Goal: Browse casually

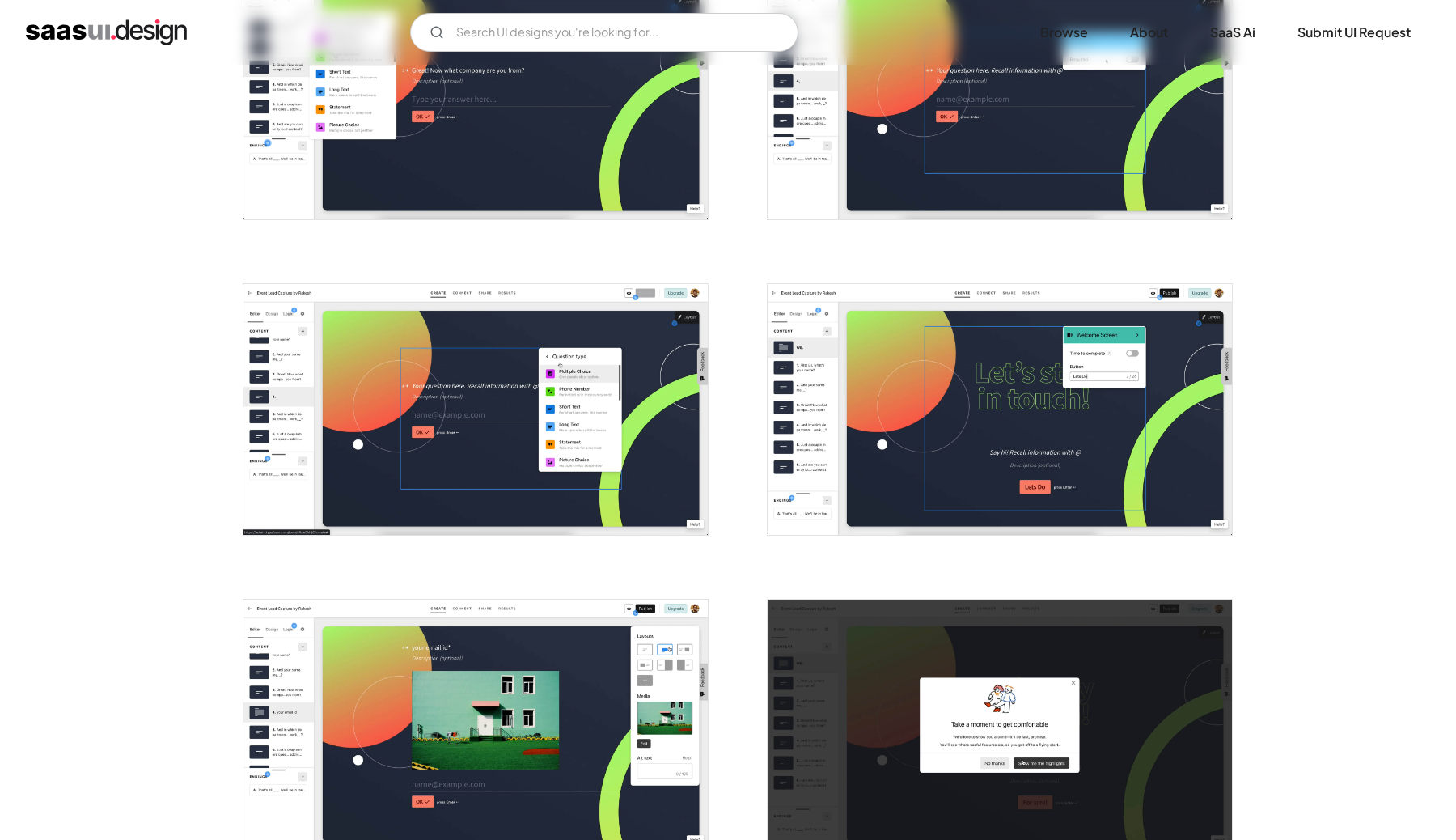
scroll to position [2302, 0]
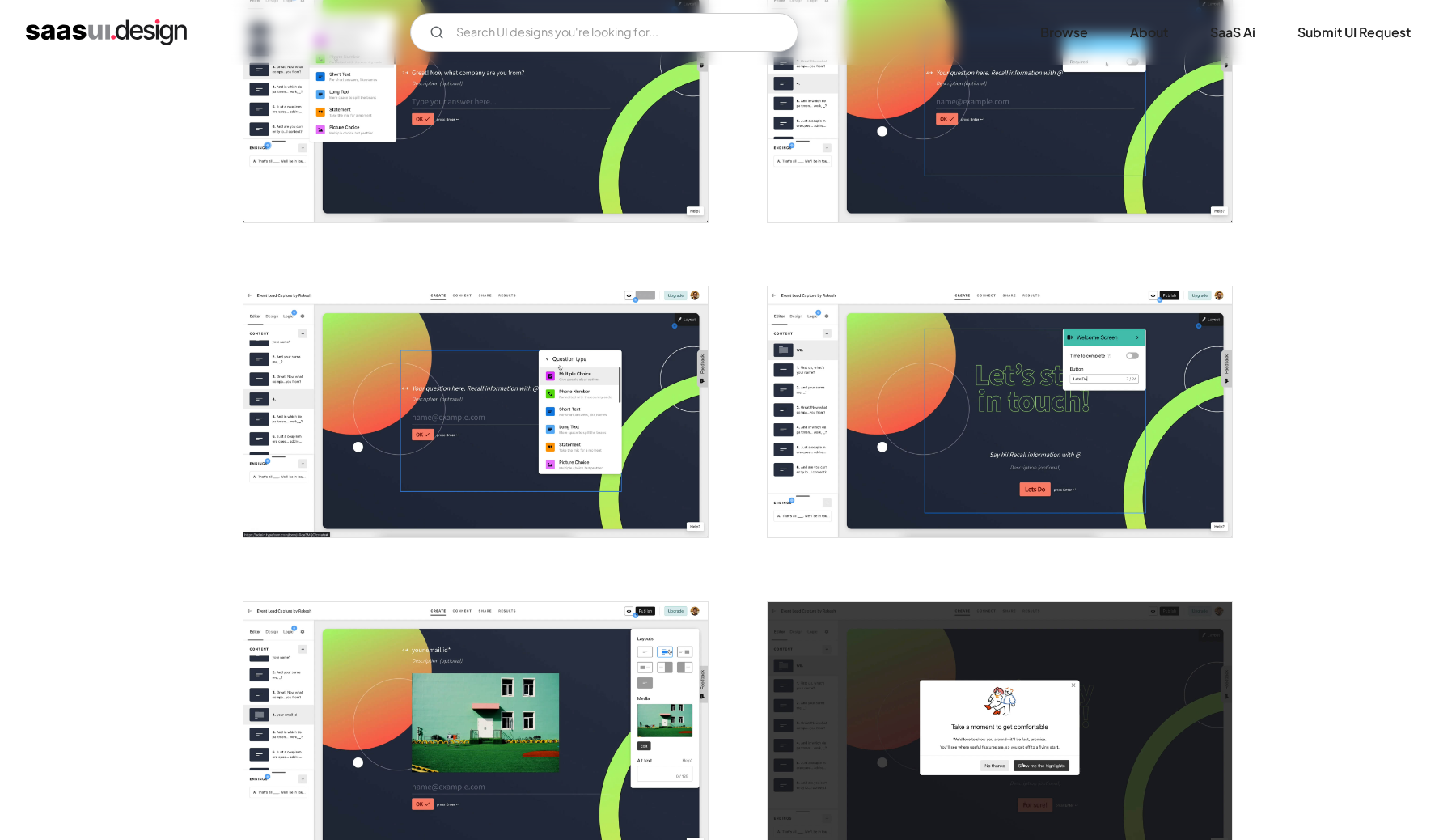
click at [62, 21] on img "home" at bounding box center [106, 32] width 161 height 26
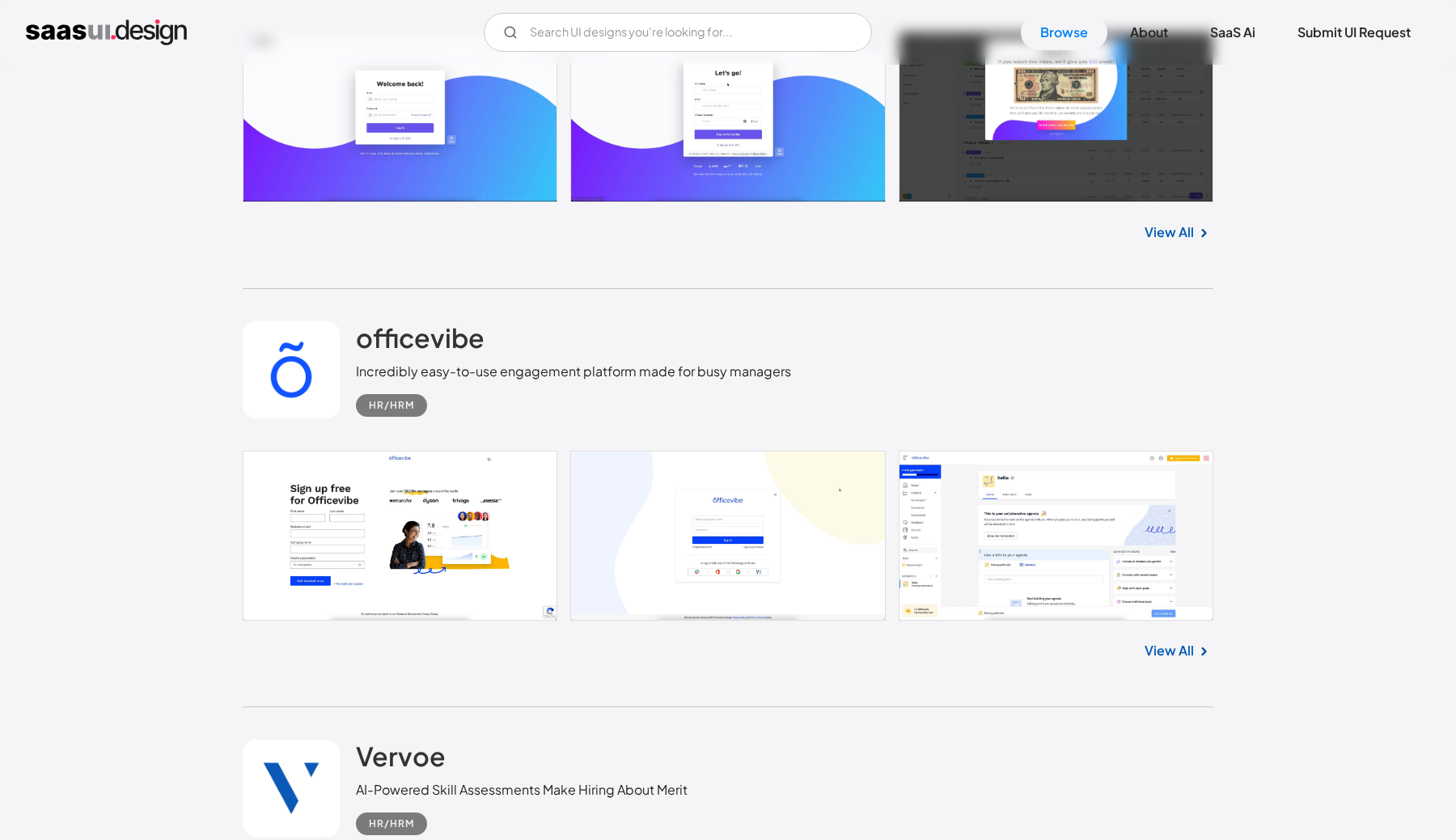
scroll to position [1152, 0]
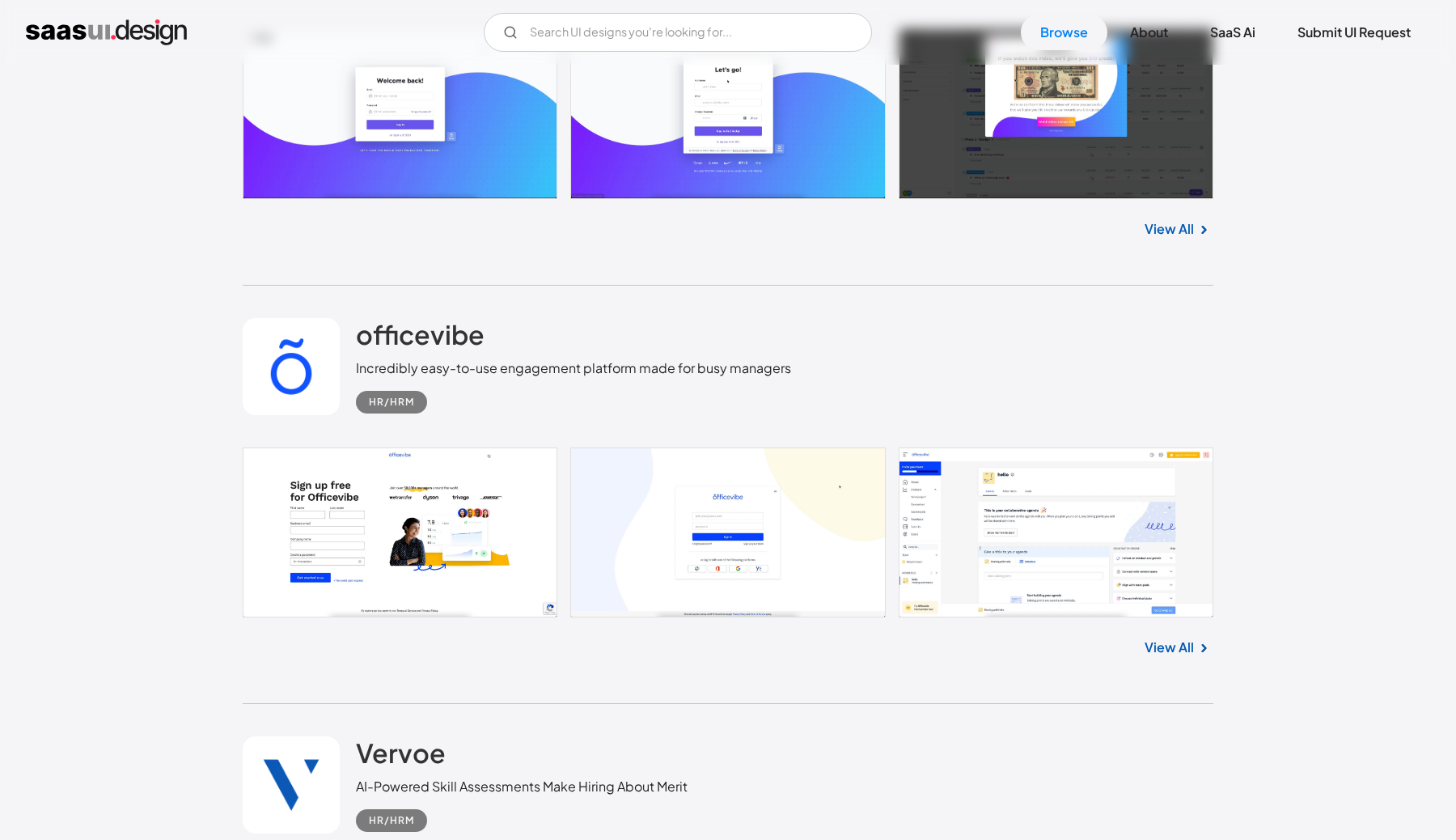
click at [1101, 540] on link at bounding box center [728, 532] width 971 height 170
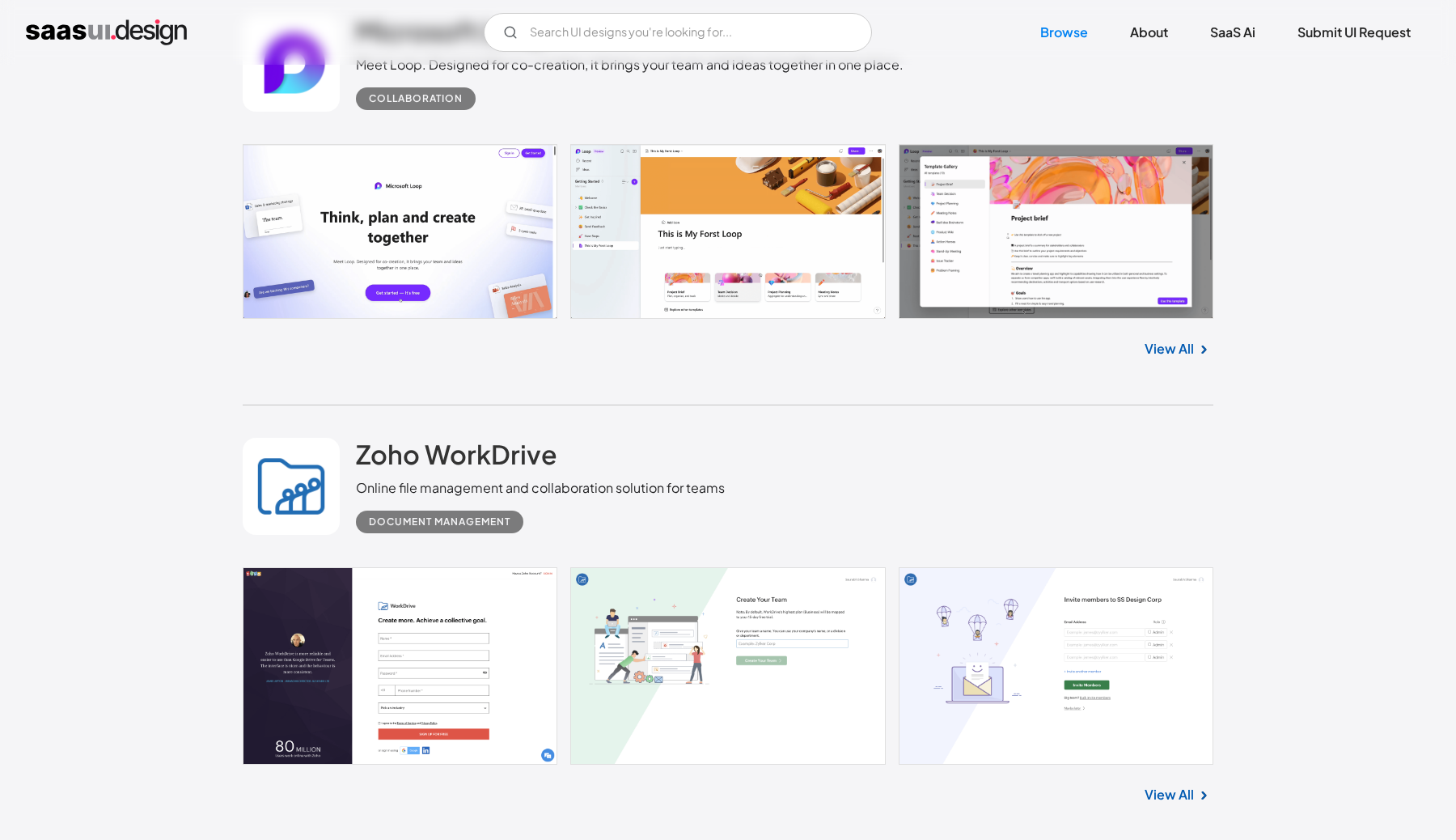
scroll to position [2300, 0]
click at [719, 299] on link at bounding box center [728, 233] width 971 height 175
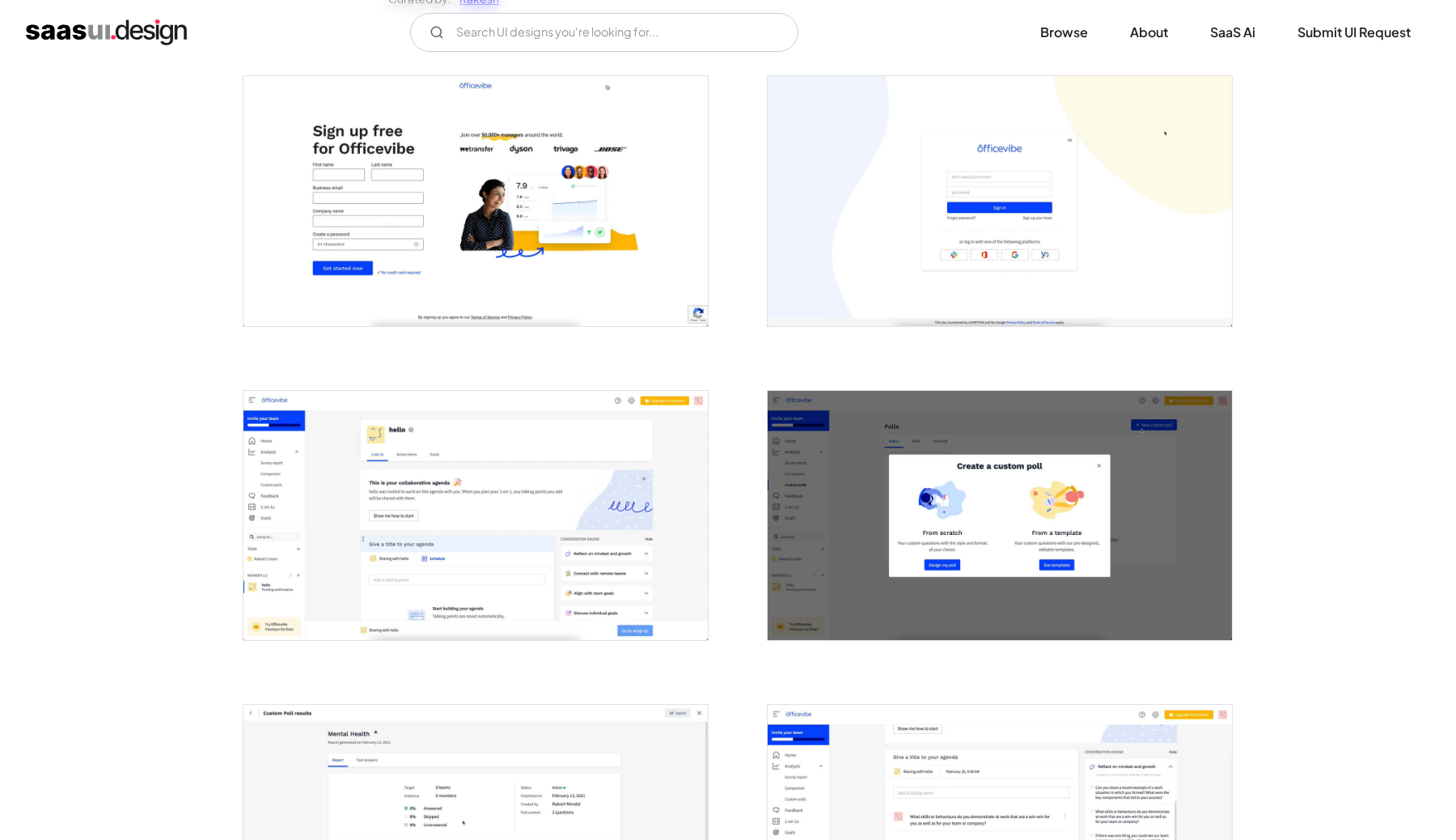
scroll to position [310, 0]
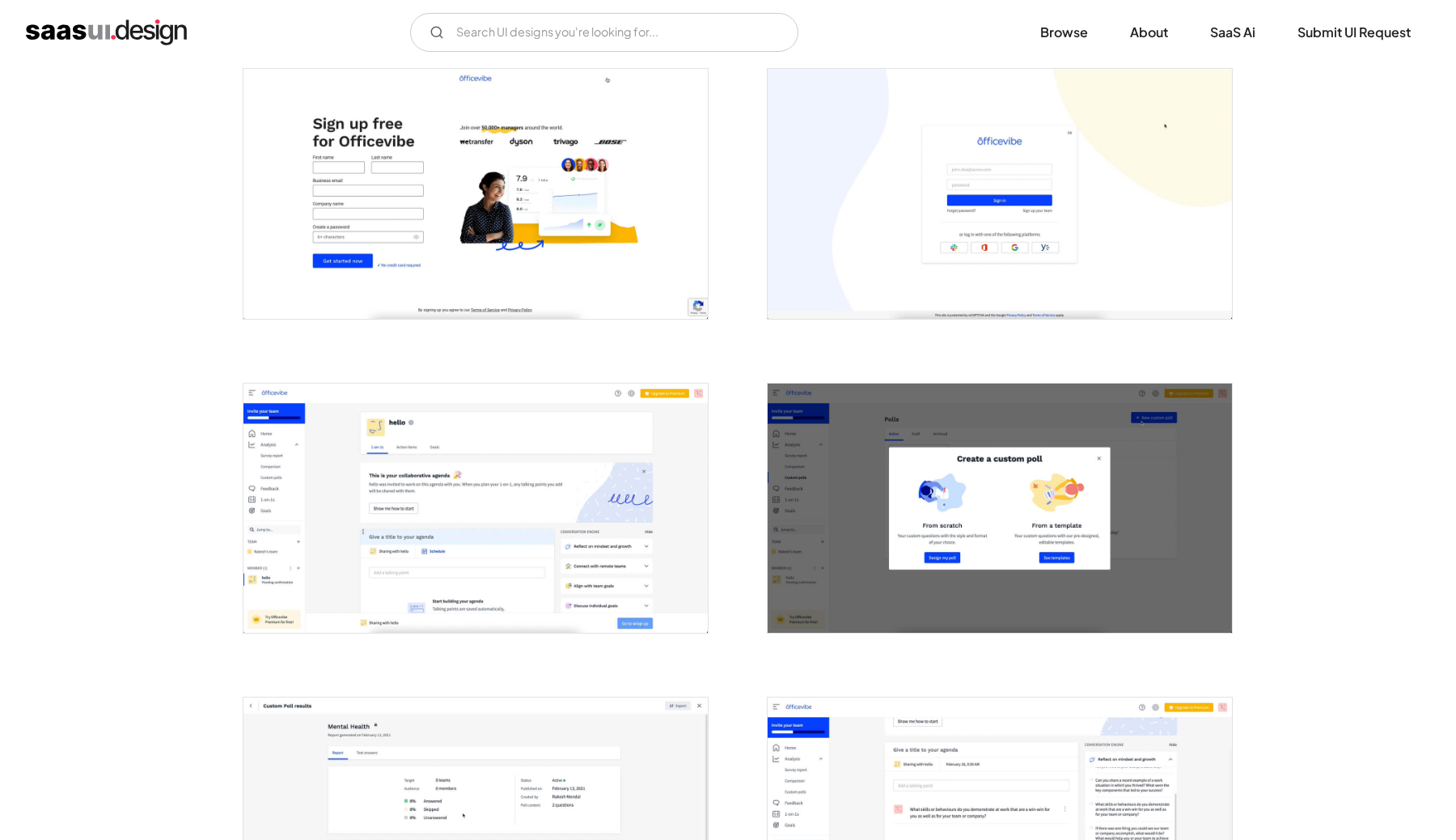
click at [450, 612] on img "open lightbox" at bounding box center [475, 509] width 465 height 249
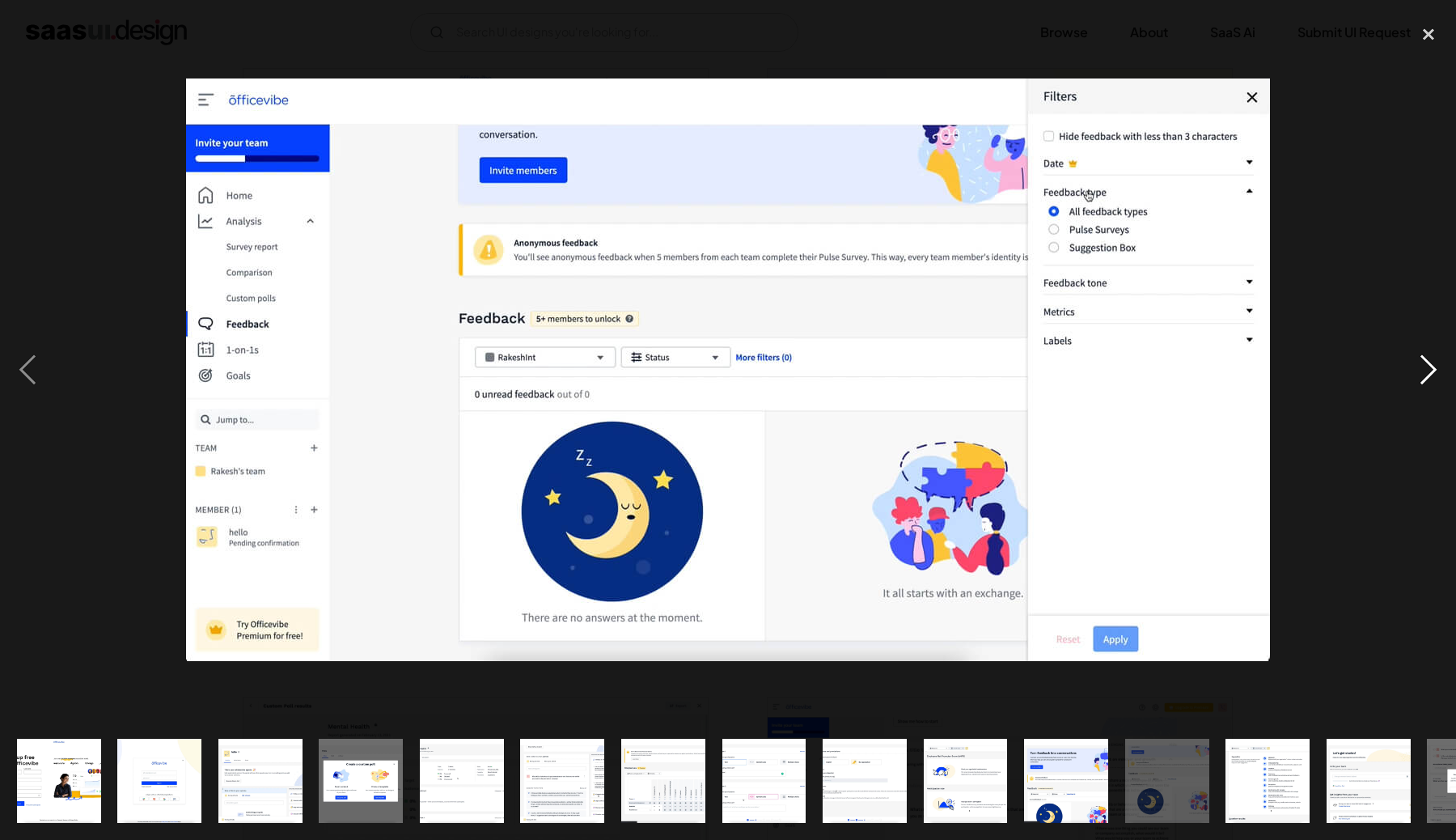
click at [1440, 64] on div "next image" at bounding box center [1429, 369] width 55 height 706
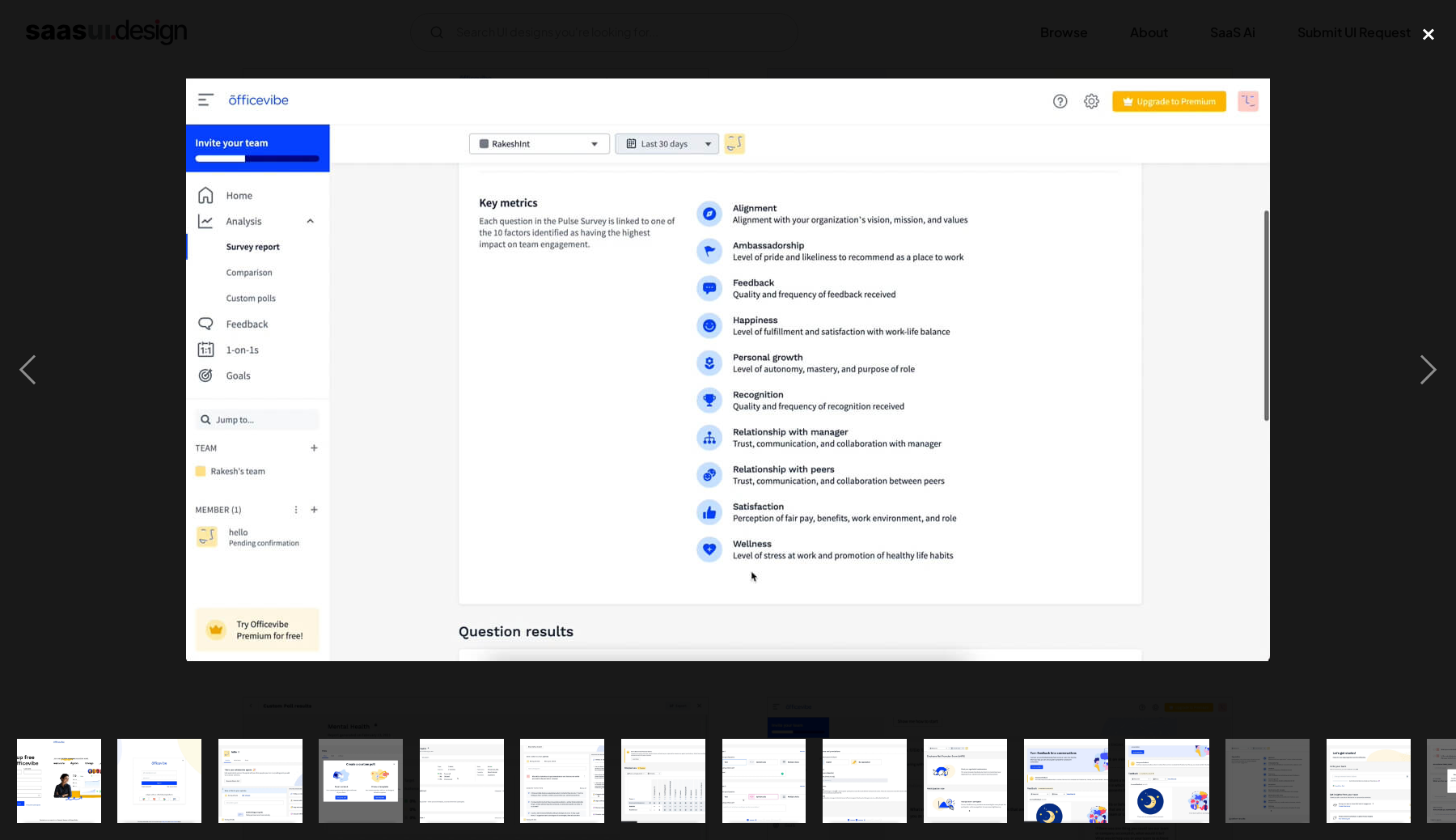
click at [1440, 48] on div "close lightbox" at bounding box center [1429, 34] width 55 height 36
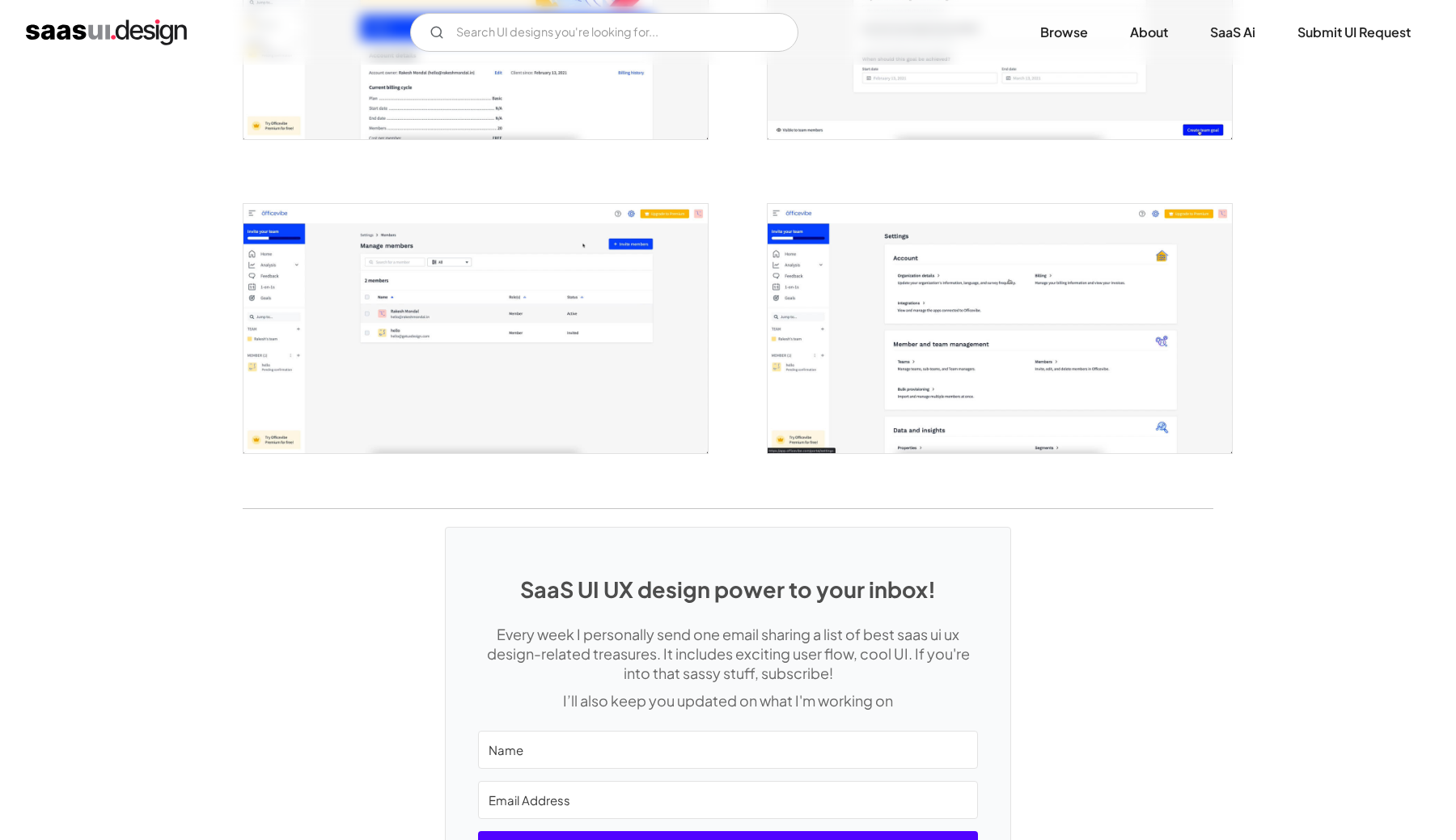
scroll to position [3638, 0]
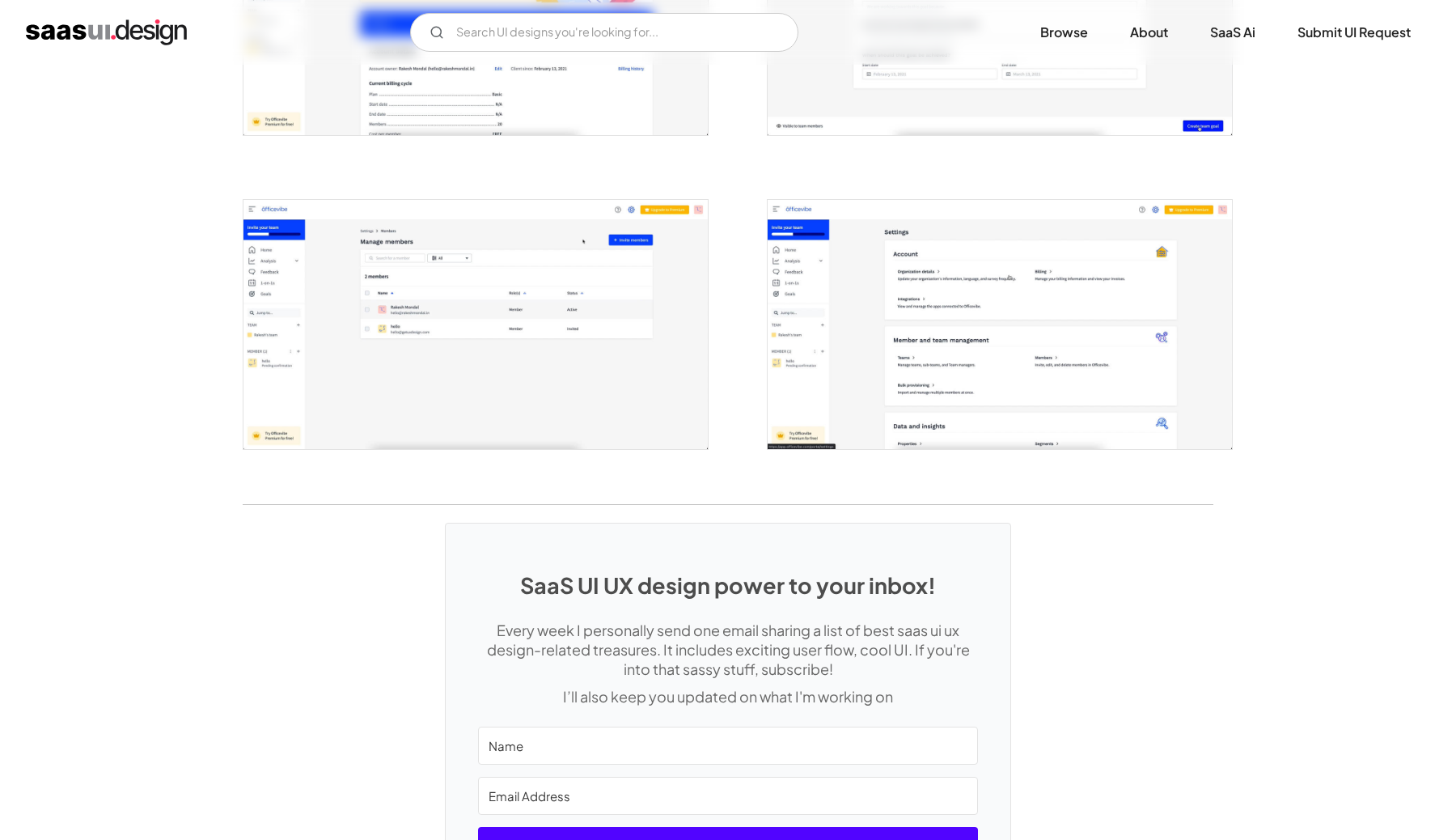
click at [967, 361] on img "open lightbox" at bounding box center [999, 325] width 465 height 249
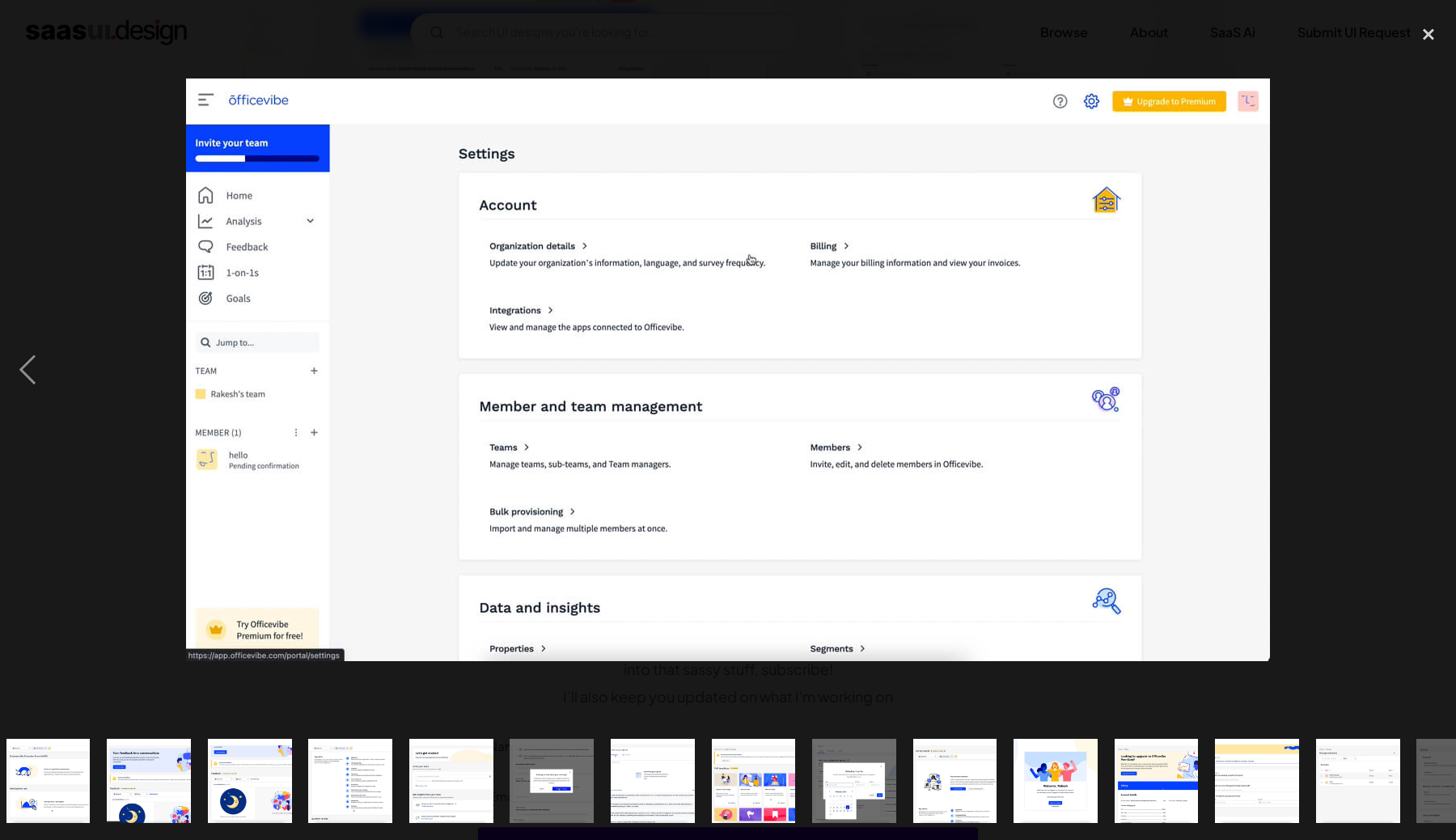
scroll to position [0, 979]
